Goal: Task Accomplishment & Management: Manage account settings

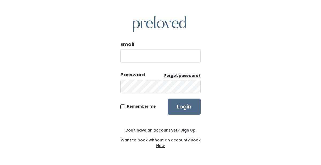
type input "[EMAIL_ADDRESS][DOMAIN_NAME]"
click at [90, 125] on div "Email [EMAIL_ADDRESS][DOMAIN_NAME] Password Forgot password? Remember me Login …" at bounding box center [160, 82] width 321 height 165
click at [118, 107] on div "Email [EMAIL_ADDRESS][DOMAIN_NAME] Password Forgot password? Remember me Login …" at bounding box center [160, 82] width 321 height 165
click at [127, 107] on span "Remember me" at bounding box center [141, 105] width 29 height 5
click at [127, 107] on input "Remember me" at bounding box center [128, 104] width 3 height 3
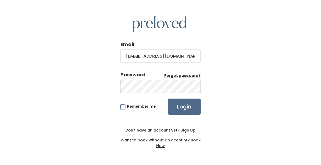
checkbox input "true"
click at [172, 107] on input "Login" at bounding box center [184, 106] width 33 height 16
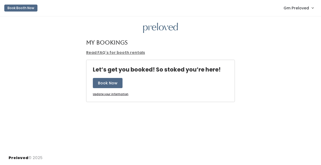
click at [273, 29] on div at bounding box center [161, 28] width 304 height 10
click at [299, 3] on link "Gm Preloved" at bounding box center [298, 7] width 41 height 11
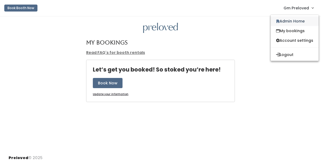
click at [293, 20] on link "Admin Home" at bounding box center [294, 21] width 48 height 10
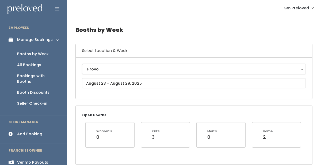
click at [110, 70] on div "Provo" at bounding box center [193, 69] width 213 height 6
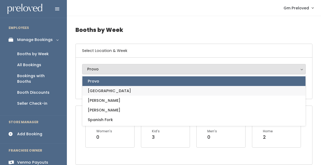
click at [96, 88] on span "Houston" at bounding box center [109, 91] width 43 height 6
select select "5"
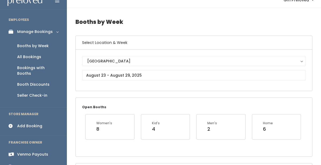
click at [41, 148] on link "Venmo Payouts" at bounding box center [33, 154] width 67 height 12
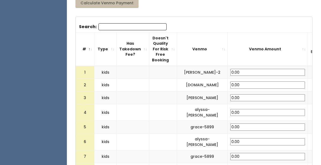
scroll to position [161, 0]
